Goal: Task Accomplishment & Management: Complete application form

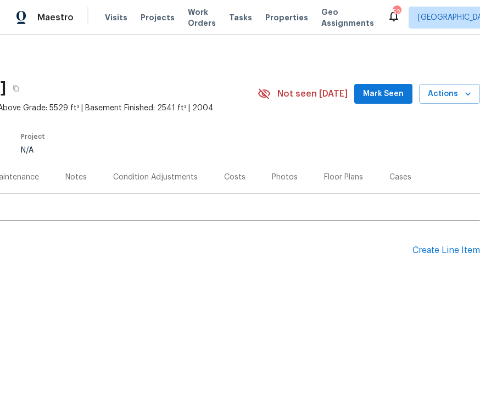
scroll to position [0, 141]
click at [449, 250] on div "Create Line Item" at bounding box center [446, 250] width 68 height 10
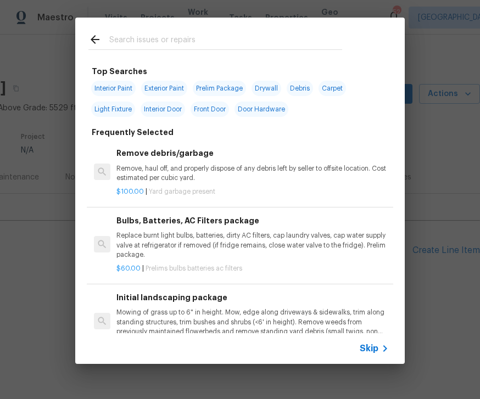
click at [148, 35] on input "text" at bounding box center [225, 41] width 233 height 16
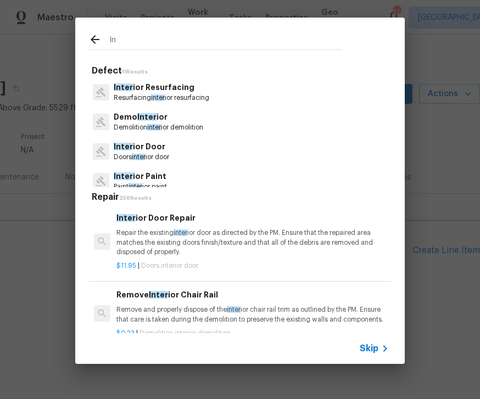
type input "I"
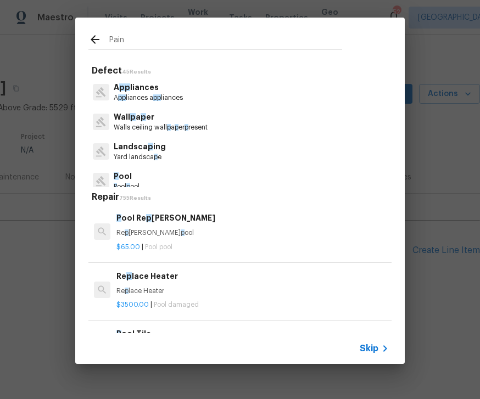
type input "Paint"
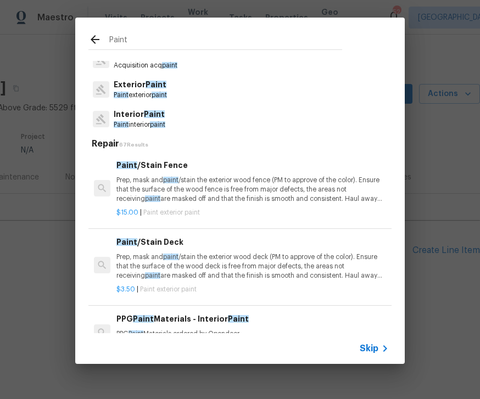
scroll to position [33, 0]
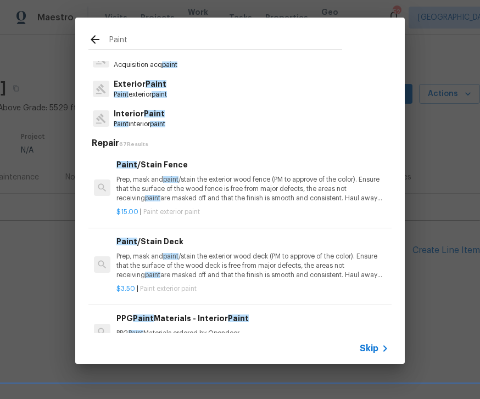
click at [147, 111] on span "Paint" at bounding box center [154, 114] width 21 height 8
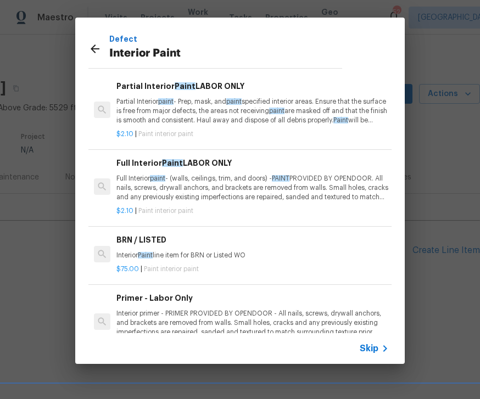
scroll to position [55, 0]
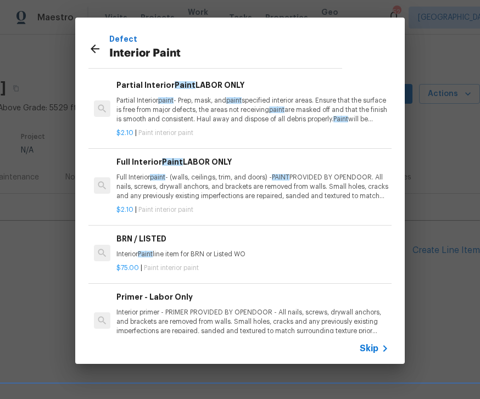
click at [213, 177] on p "Full Interior paint - (walls, ceilings, trim, and doors) - PAINT PROVIDED BY OP…" at bounding box center [252, 187] width 272 height 28
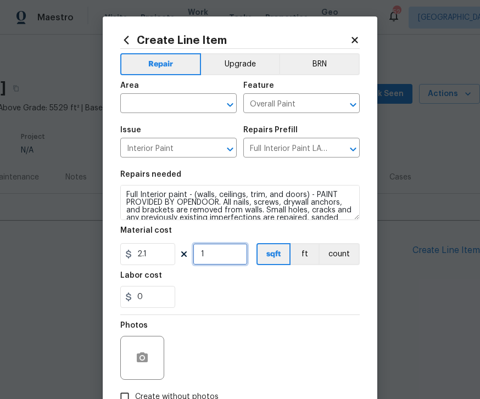
click at [227, 254] on input "1" at bounding box center [220, 254] width 55 height 22
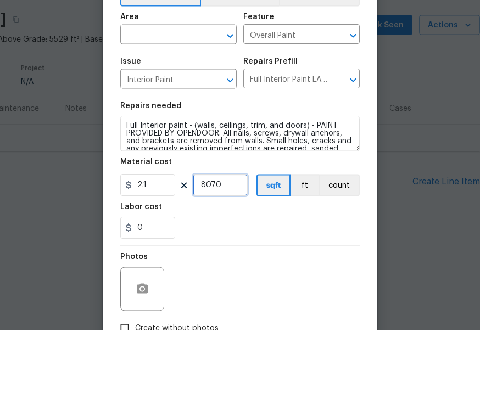
click at [236, 98] on icon "Open" at bounding box center [229, 104] width 13 height 13
type input "8070"
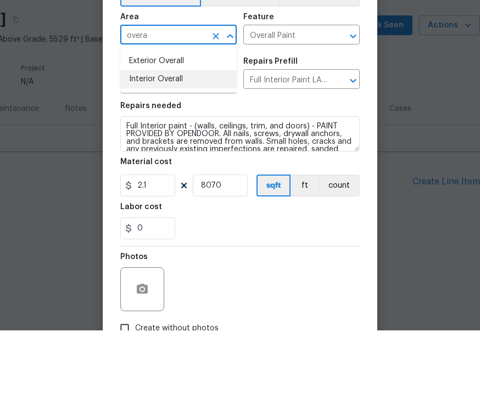
click at [162, 139] on li "Interior Overall" at bounding box center [178, 148] width 116 height 18
type input "Interior Overall"
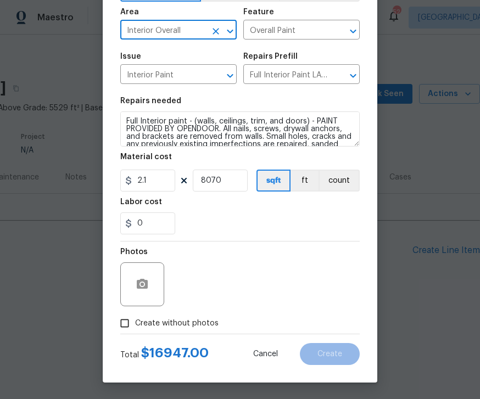
scroll to position [76, 0]
click at [129, 322] on input "Create without photos" at bounding box center [124, 323] width 21 height 21
checkbox input "true"
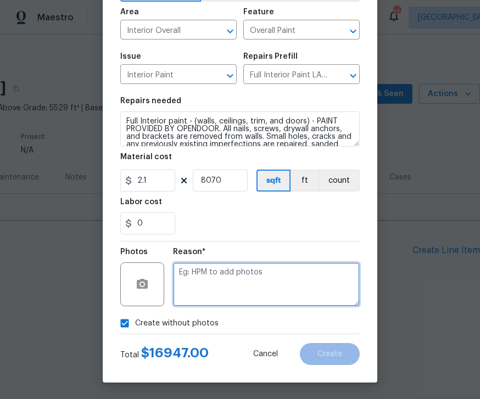
click at [242, 284] on textarea at bounding box center [266, 284] width 187 height 44
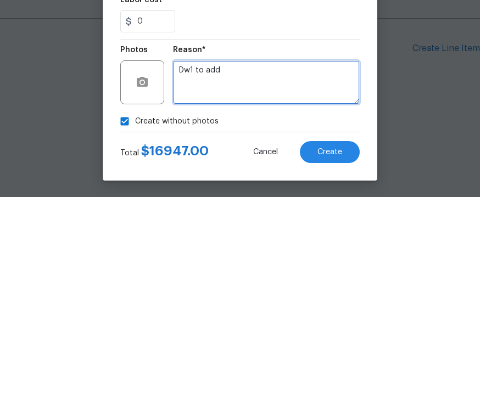
type textarea "Dw1 to add"
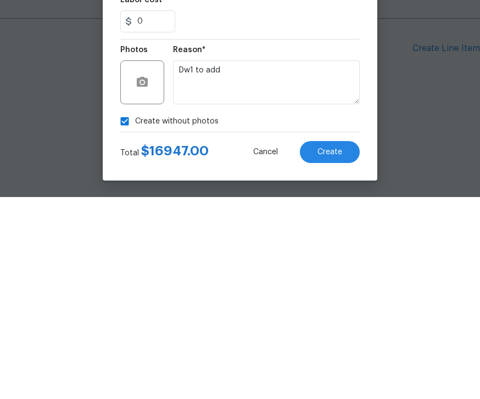
click at [336, 350] on span "Create" at bounding box center [329, 354] width 25 height 8
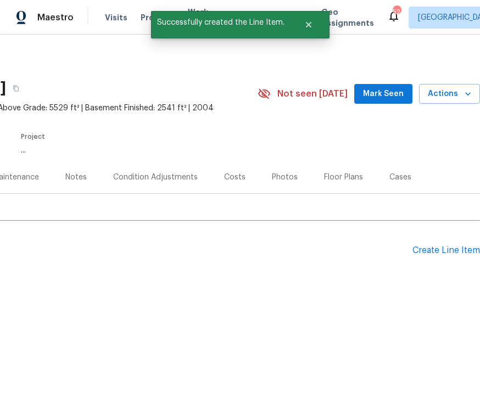
click at [349, 352] on div "Back to all projects [STREET_ADDRESS] 6 Beds | 6 1/2 Baths | Total: 8070 ft² | …" at bounding box center [240, 198] width 480 height 327
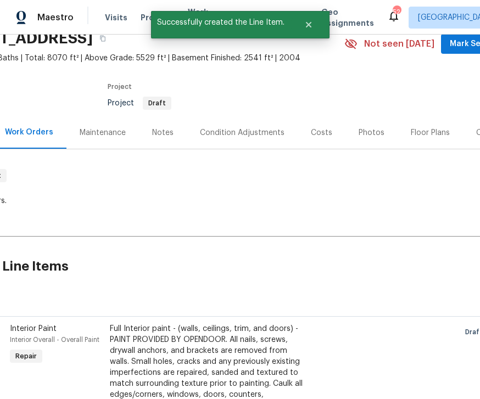
scroll to position [45, 60]
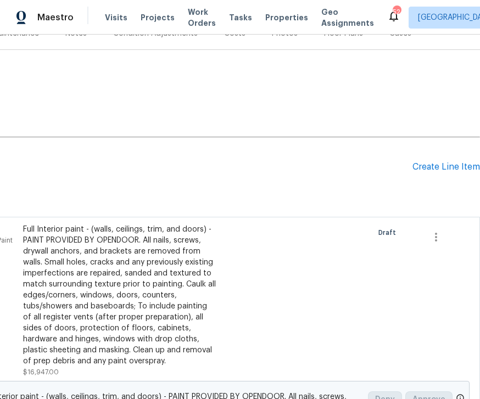
scroll to position [150, 141]
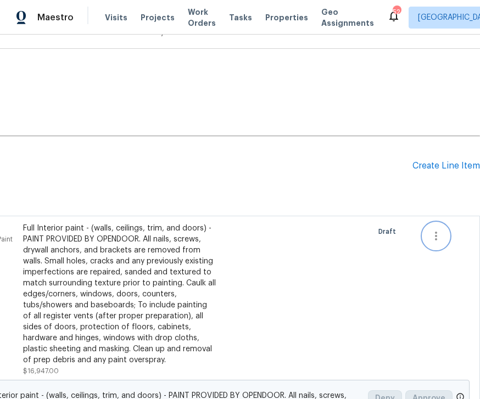
click at [436, 232] on icon "button" at bounding box center [436, 236] width 2 height 9
click at [449, 237] on li "Cancel" at bounding box center [444, 236] width 42 height 18
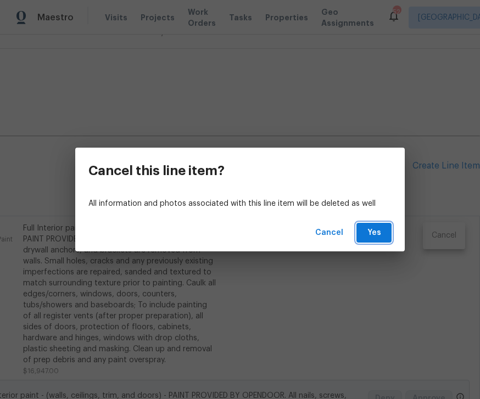
click at [382, 233] on span "Yes" at bounding box center [374, 233] width 18 height 14
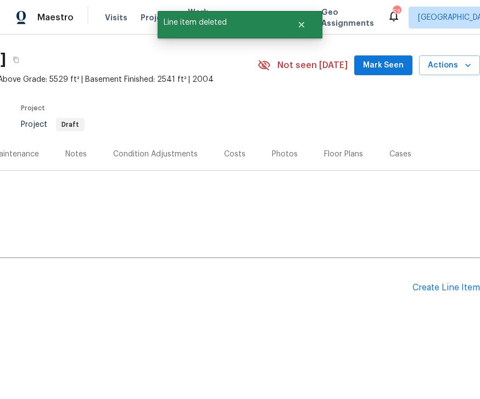
scroll to position [0, 141]
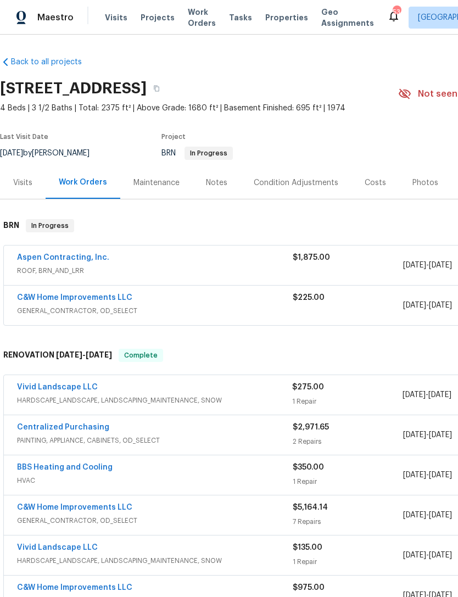
click at [100, 260] on link "Aspen Contracting, Inc." at bounding box center [63, 258] width 92 height 8
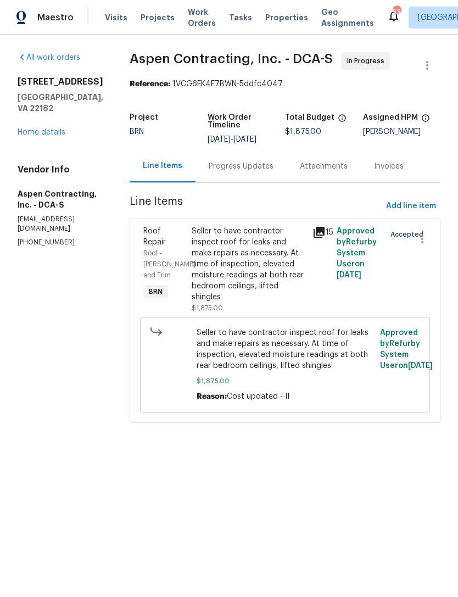
click at [248, 161] on div "Progress Updates" at bounding box center [241, 166] width 65 height 11
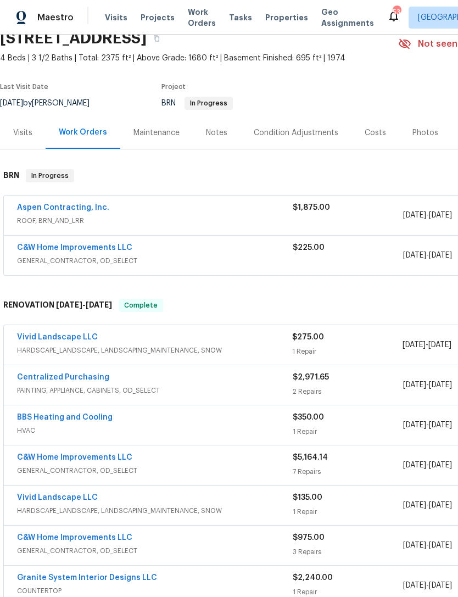
scroll to position [49, 0]
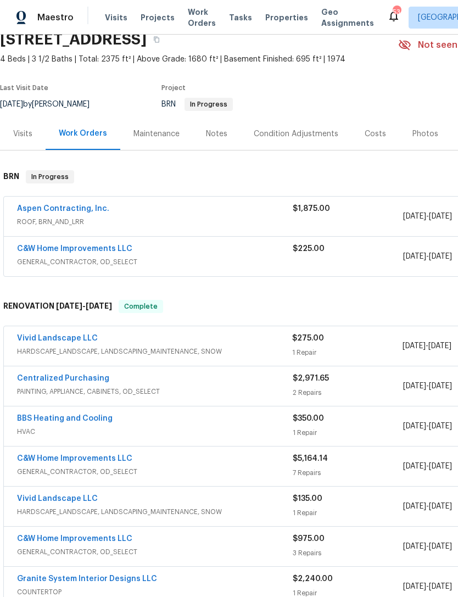
click at [221, 253] on div "C&W Home Improvements LLC" at bounding box center [155, 249] width 276 height 13
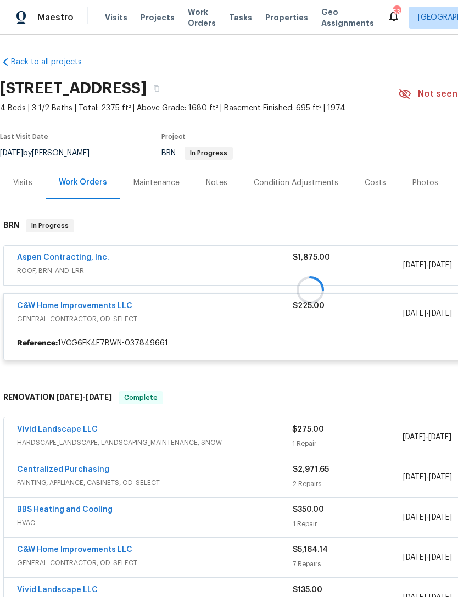
scroll to position [0, 0]
click at [31, 178] on div "Visits" at bounding box center [22, 182] width 19 height 11
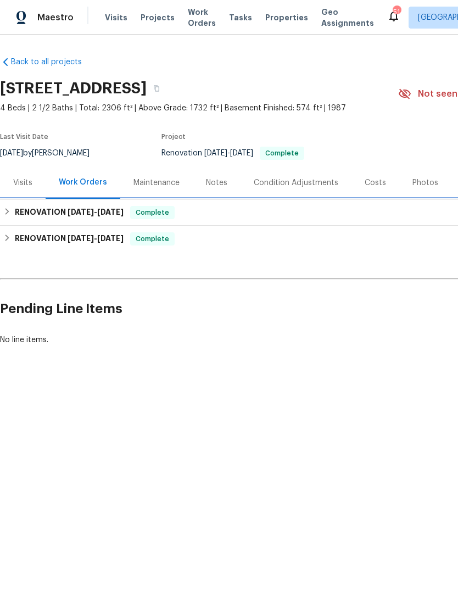
click at [62, 209] on h6 "RENOVATION [DATE] - [DATE]" at bounding box center [69, 212] width 109 height 13
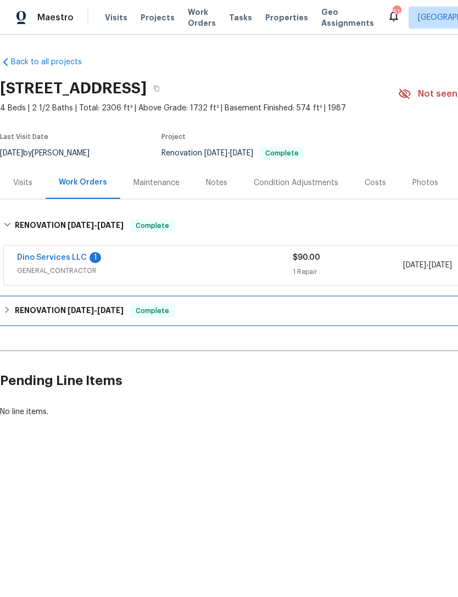
click at [103, 316] on h6 "RENOVATION 6/12/25 - 6/21/25" at bounding box center [69, 310] width 109 height 13
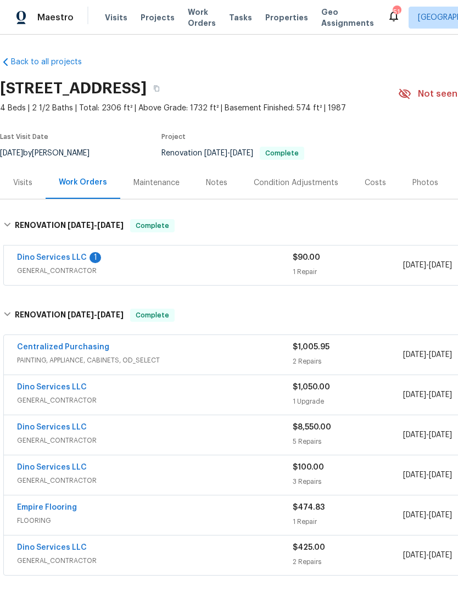
click at [65, 257] on link "Dino Services LLC" at bounding box center [52, 258] width 70 height 8
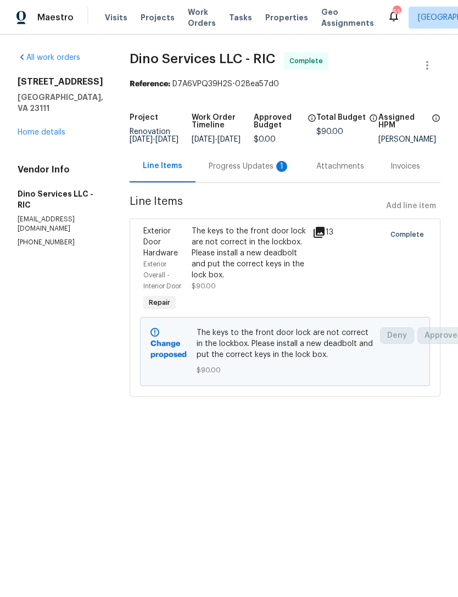
scroll to position [0, 5]
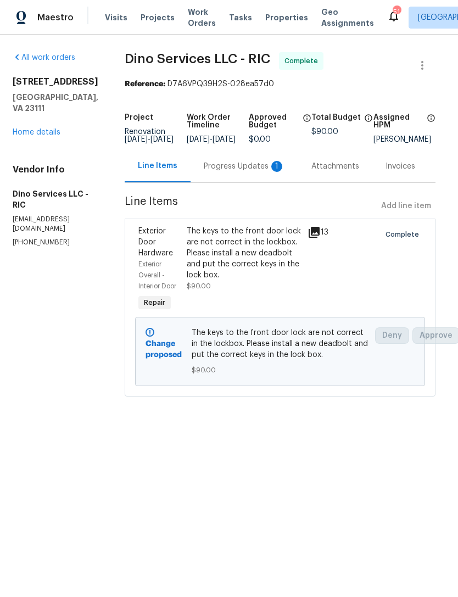
click at [253, 360] on span "The keys to the front door lock are not correct in the lockbox. Please install …" at bounding box center [280, 343] width 177 height 33
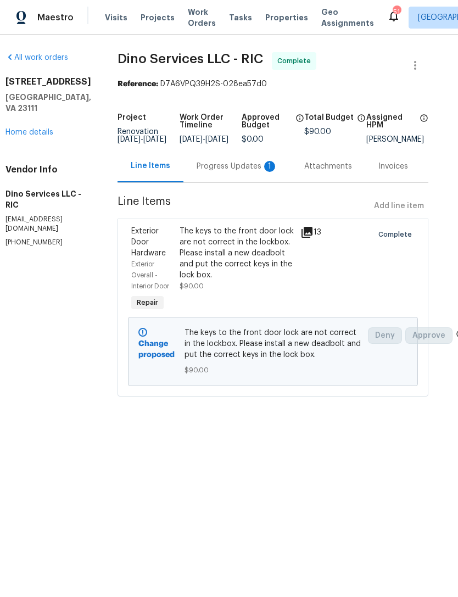
scroll to position [0, 10]
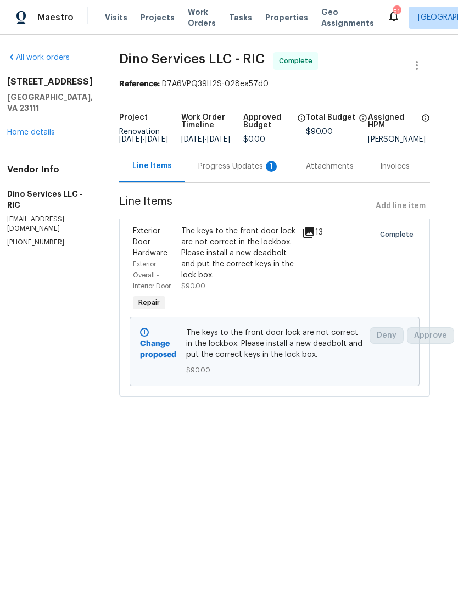
click at [227, 167] on div "Progress Updates 1" at bounding box center [239, 166] width 108 height 32
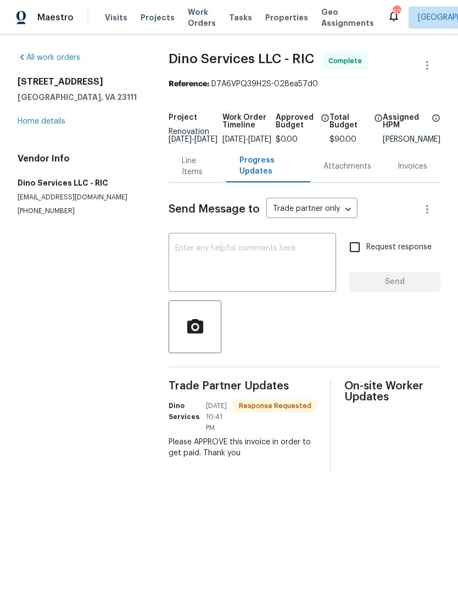
click at [411, 325] on div at bounding box center [305, 326] width 272 height 53
click at [69, 185] on h5 "Dino Services LLC - RIC" at bounding box center [80, 182] width 125 height 11
click at [62, 185] on h5 "Dino Services LLC - RIC" at bounding box center [80, 182] width 125 height 11
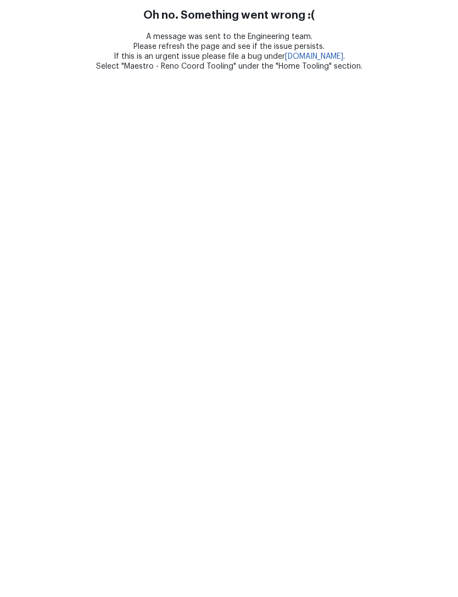
click at [92, 71] on html "Oh no. Something went wrong :( A message was sent to the Engineering team. Plea…" at bounding box center [229, 35] width 458 height 71
click at [157, 71] on html "Oh no. Something went wrong :( A message was sent to the Engineering team. Plea…" at bounding box center [229, 35] width 458 height 71
click at [93, 71] on html "Oh no. Something went wrong :( A message was sent to the Engineering team. Plea…" at bounding box center [229, 35] width 458 height 71
click at [382, 71] on html "Oh no. Something went wrong :( A message was sent to the Engineering team. Plea…" at bounding box center [229, 35] width 458 height 71
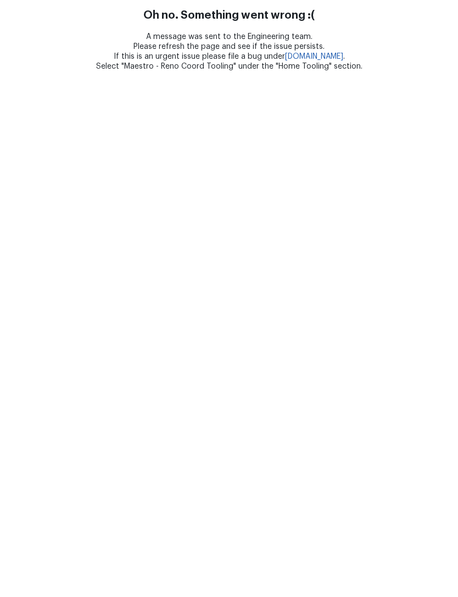
click at [81, 71] on html "Oh no. Something went wrong :( A message was sent to the Engineering team. Plea…" at bounding box center [229, 35] width 458 height 71
click at [157, 71] on html "Oh no. Something went wrong :( A message was sent to the Engineering team. Plea…" at bounding box center [229, 35] width 458 height 71
click at [105, 71] on html "Oh no. Something went wrong :( A message was sent to the Engineering team. Plea…" at bounding box center [229, 35] width 458 height 71
click at [76, 71] on html "Oh no. Something went wrong :( A message was sent to the Engineering team. Plea…" at bounding box center [229, 35] width 458 height 71
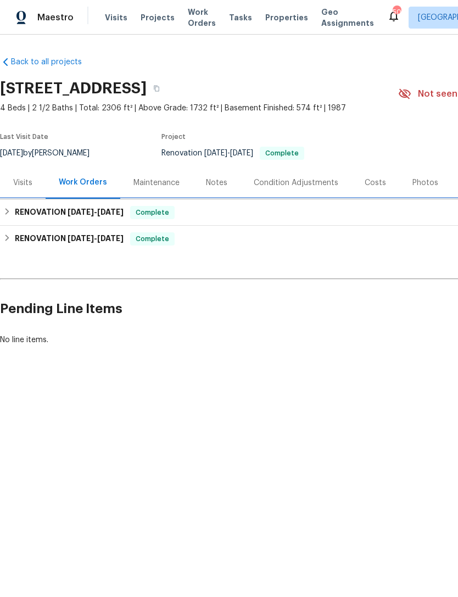
click at [93, 211] on span "[DATE]" at bounding box center [81, 212] width 26 height 8
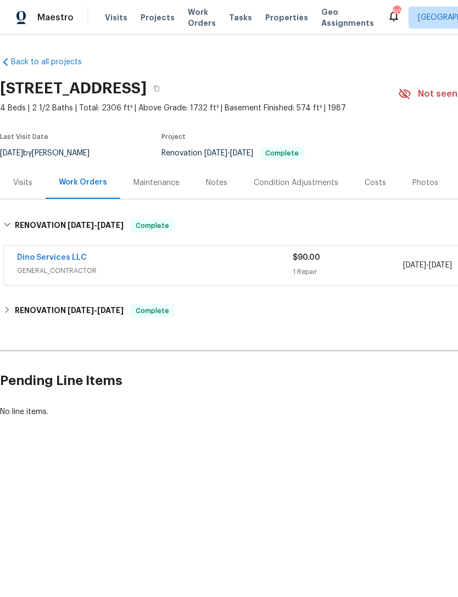
click at [161, 266] on span "GENERAL_CONTRACTOR" at bounding box center [155, 270] width 276 height 11
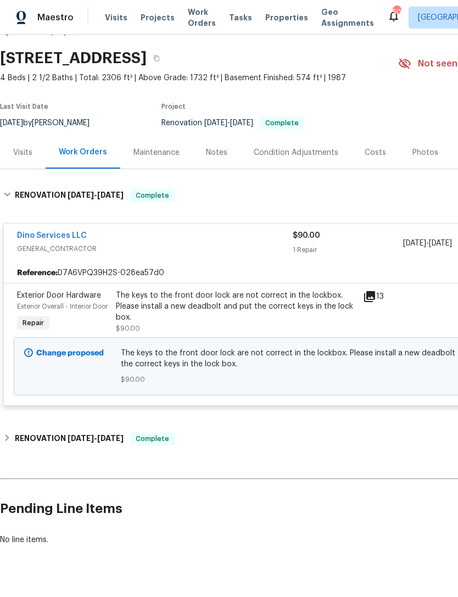
scroll to position [30, 0]
click at [210, 304] on div "The keys to the front door lock are not correct in the lockbox. Please install …" at bounding box center [236, 306] width 241 height 33
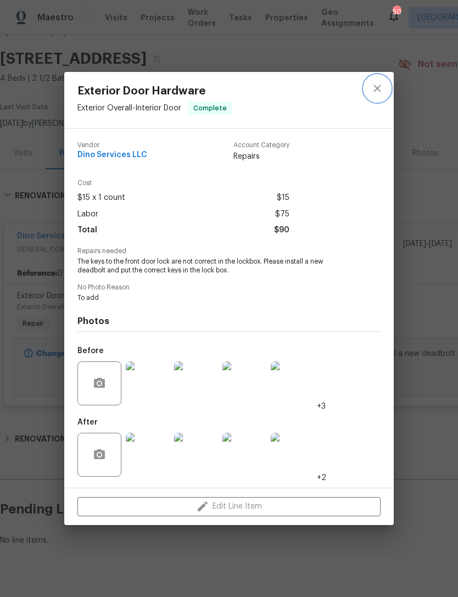
click at [383, 86] on icon "close" at bounding box center [377, 88] width 13 height 13
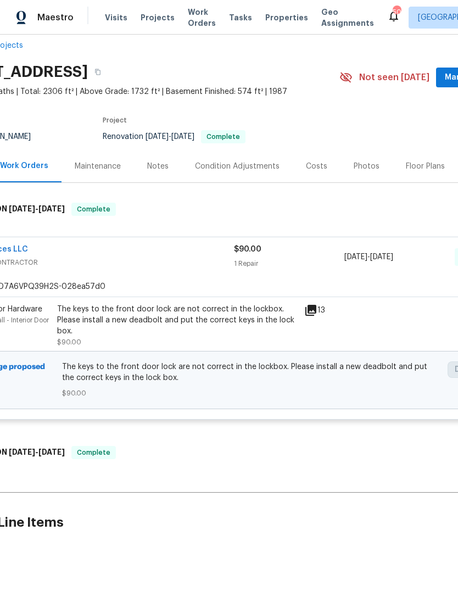
scroll to position [14, 51]
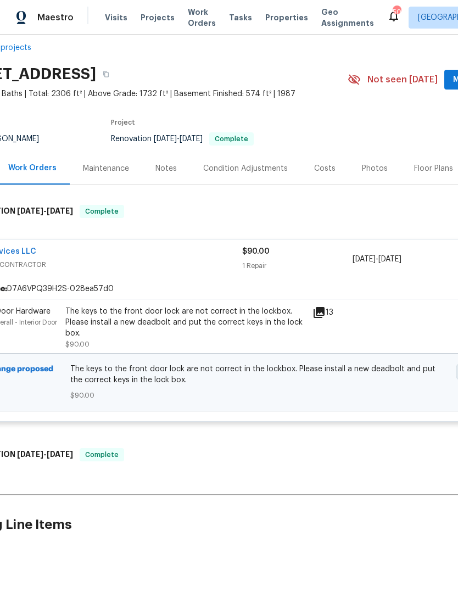
click at [319, 260] on div "$90.00 1 Repair" at bounding box center [297, 259] width 110 height 26
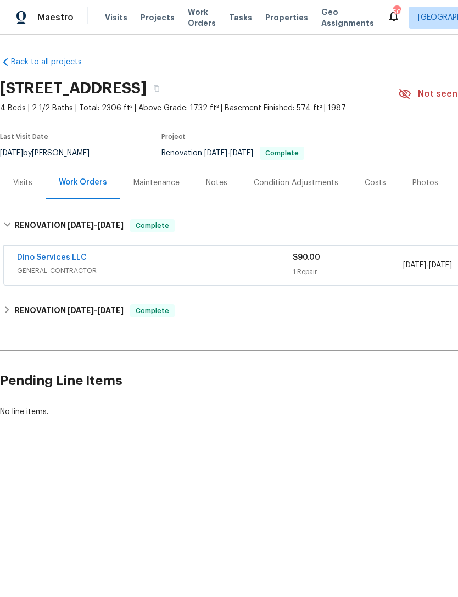
scroll to position [0, 0]
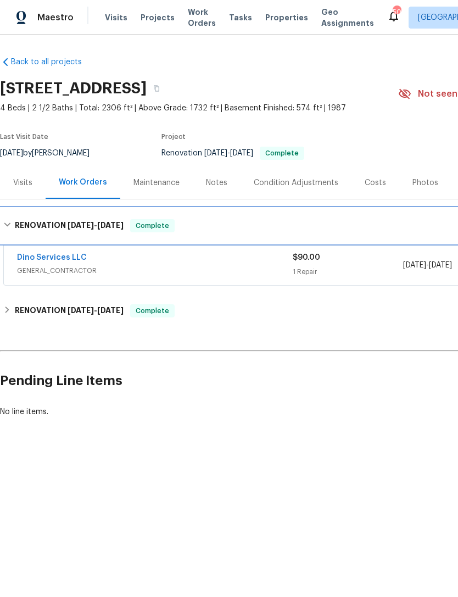
click at [49, 223] on h6 "RENOVATION 7/17/25 - 7/17/25" at bounding box center [69, 225] width 109 height 13
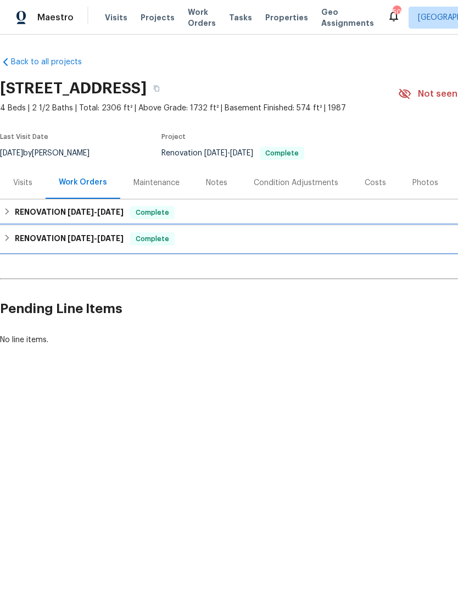
click at [68, 237] on span "6/12/25" at bounding box center [81, 238] width 26 height 8
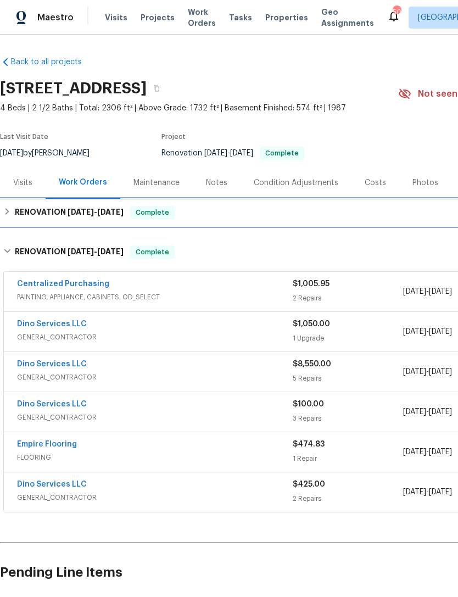
click at [59, 206] on h6 "RENOVATION 7/17/25 - 7/17/25" at bounding box center [69, 212] width 109 height 13
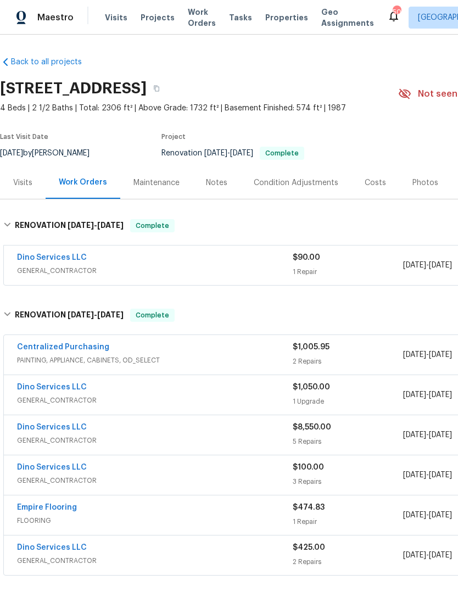
click at [233, 265] on div "Dino Services LLC" at bounding box center [155, 258] width 276 height 13
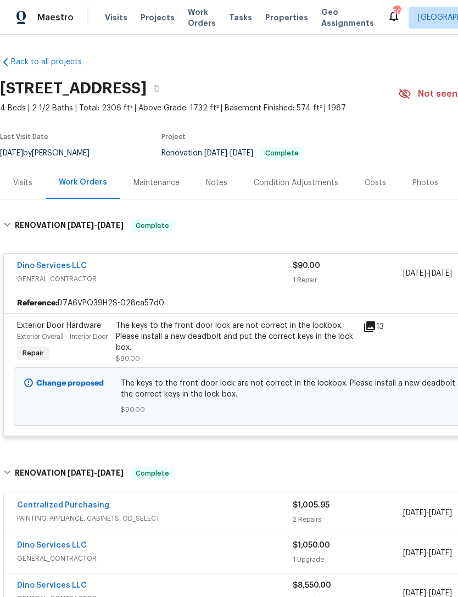
click at [54, 262] on link "Dino Services LLC" at bounding box center [52, 266] width 70 height 8
